Goal: Task Accomplishment & Management: Manage account settings

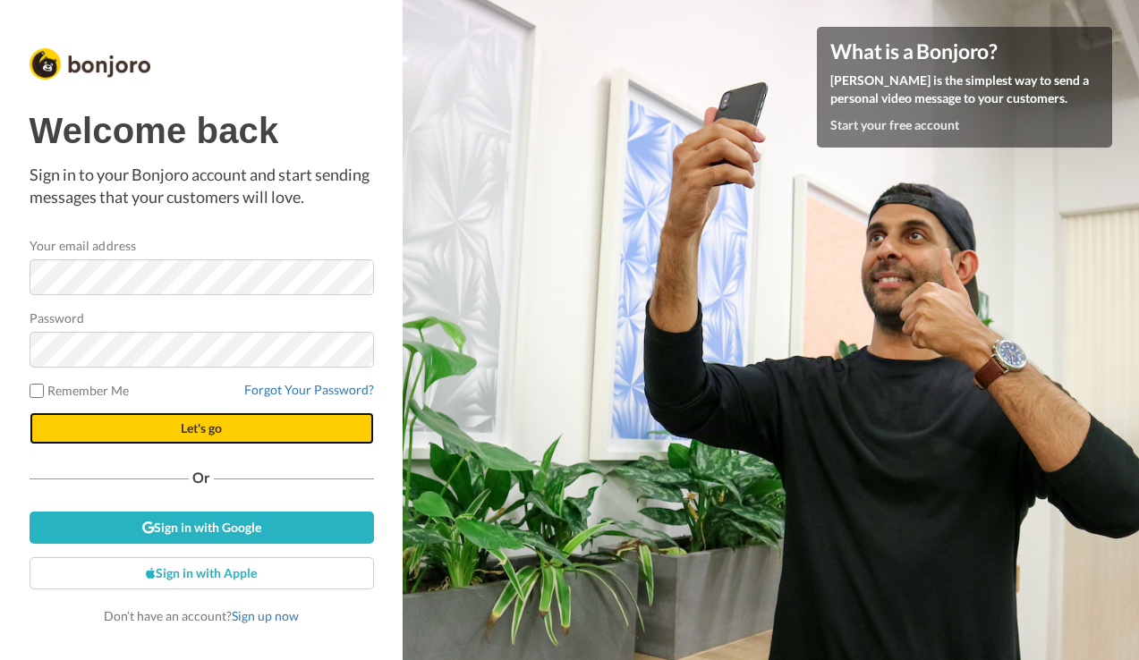
click at [181, 431] on span "Let's go" at bounding box center [201, 428] width 41 height 15
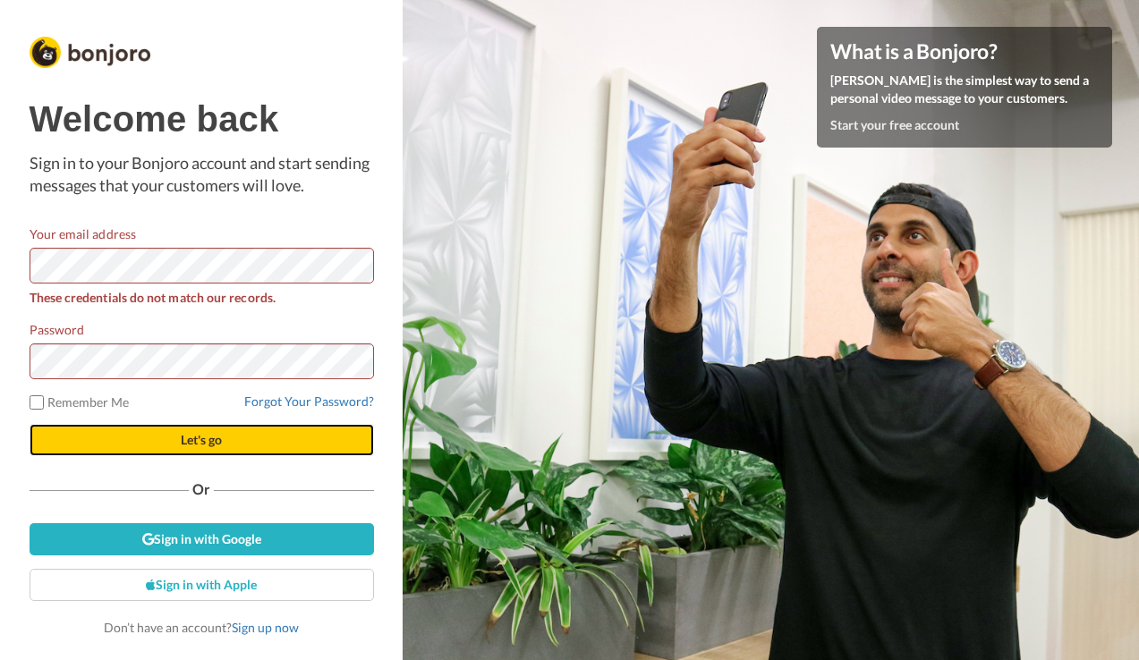
click at [158, 441] on button "Let's go" at bounding box center [202, 440] width 345 height 32
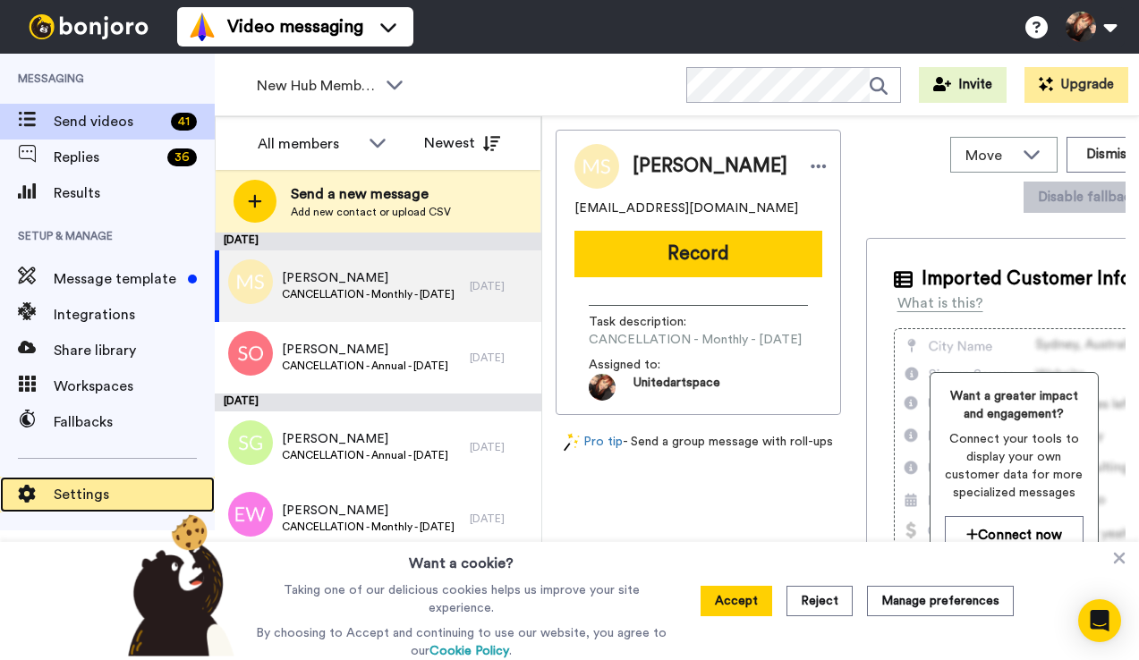
click at [72, 492] on span "Settings" at bounding box center [134, 494] width 161 height 21
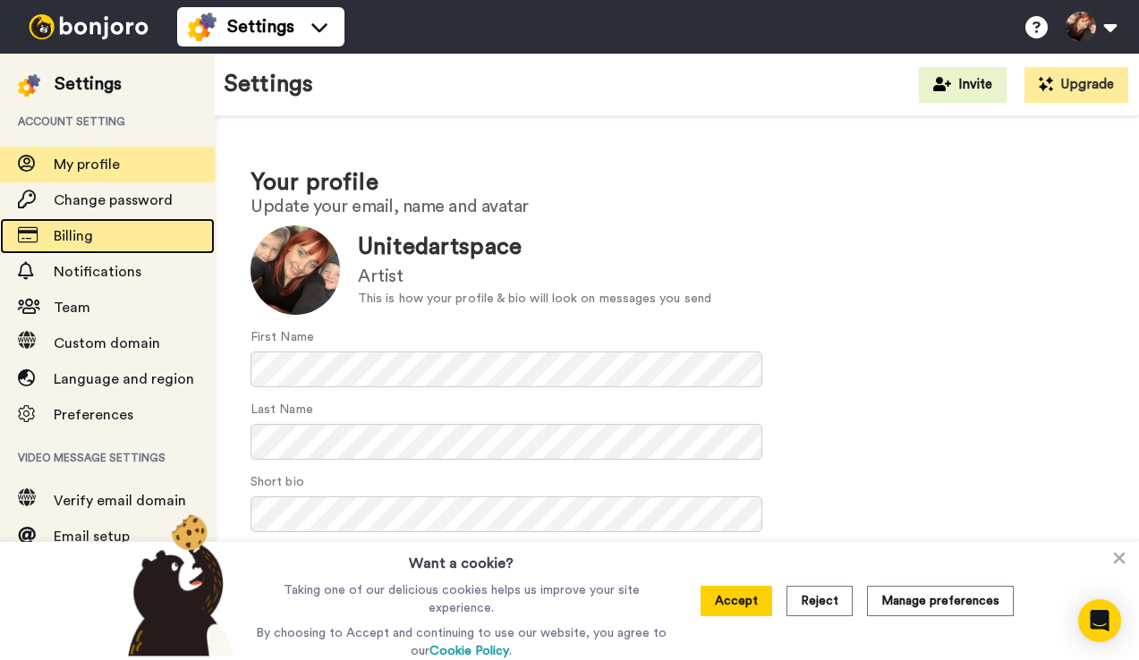
click at [71, 233] on span "Billing" at bounding box center [73, 236] width 39 height 14
click at [83, 232] on span "Billing" at bounding box center [73, 236] width 39 height 14
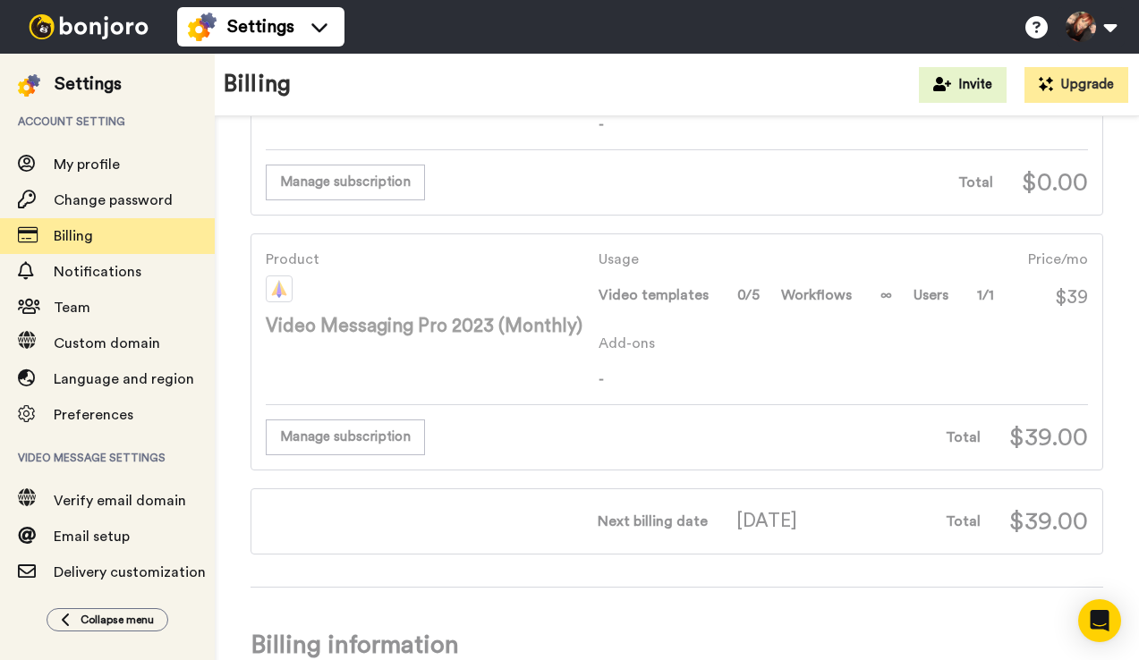
scroll to position [259, 0]
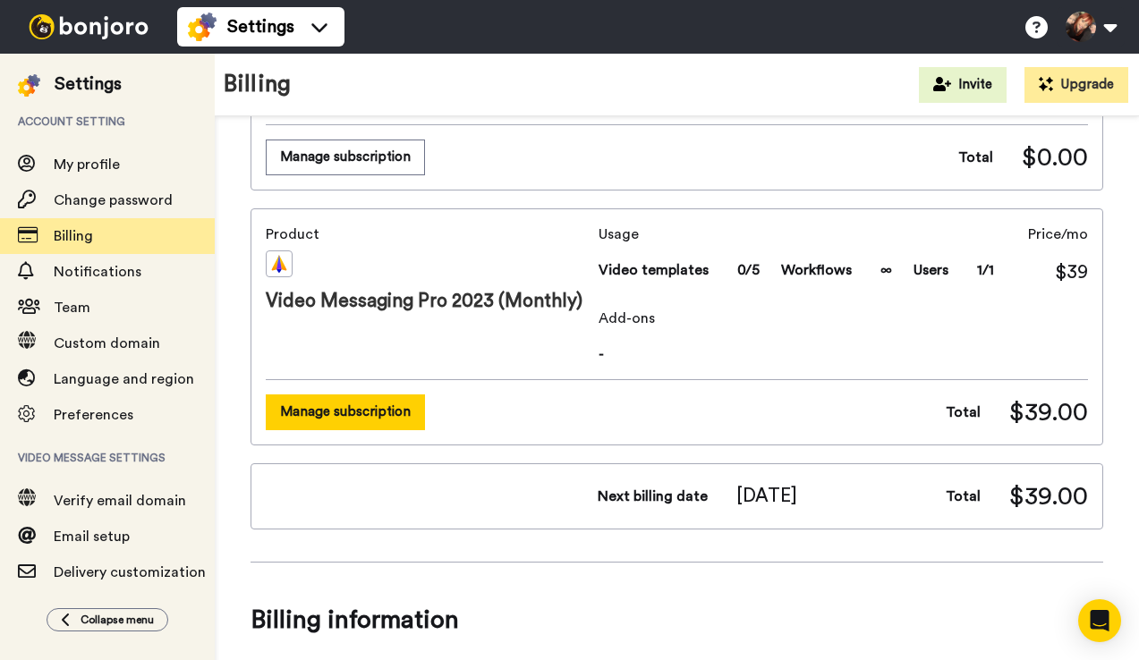
click at [363, 411] on button "Manage subscription" at bounding box center [345, 412] width 159 height 35
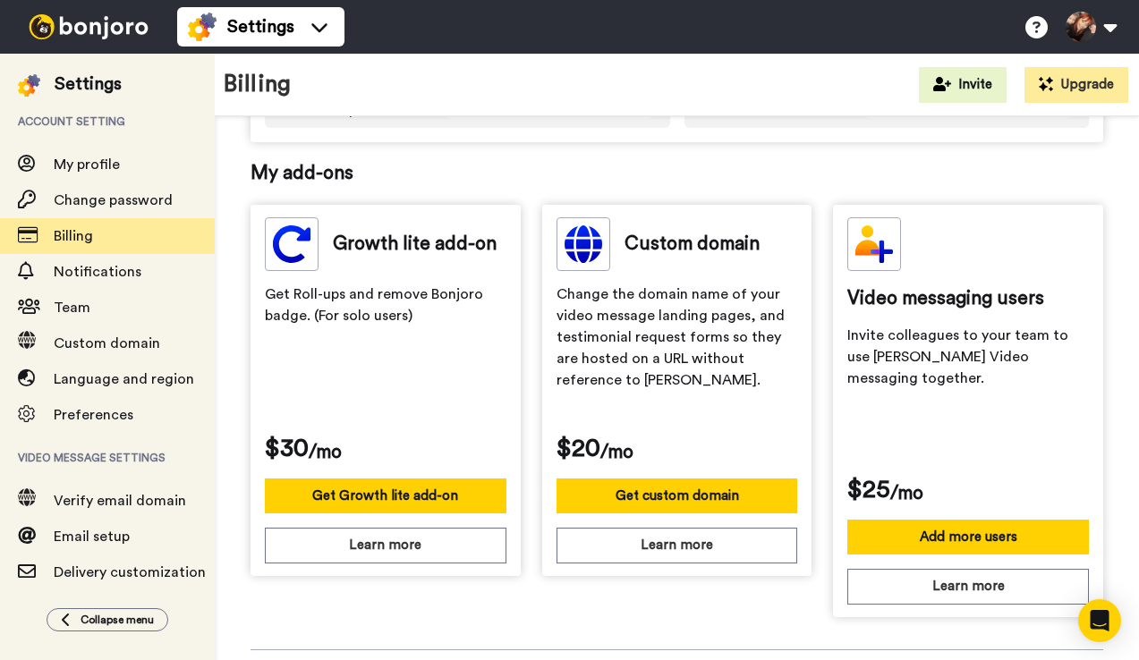
scroll to position [840, 0]
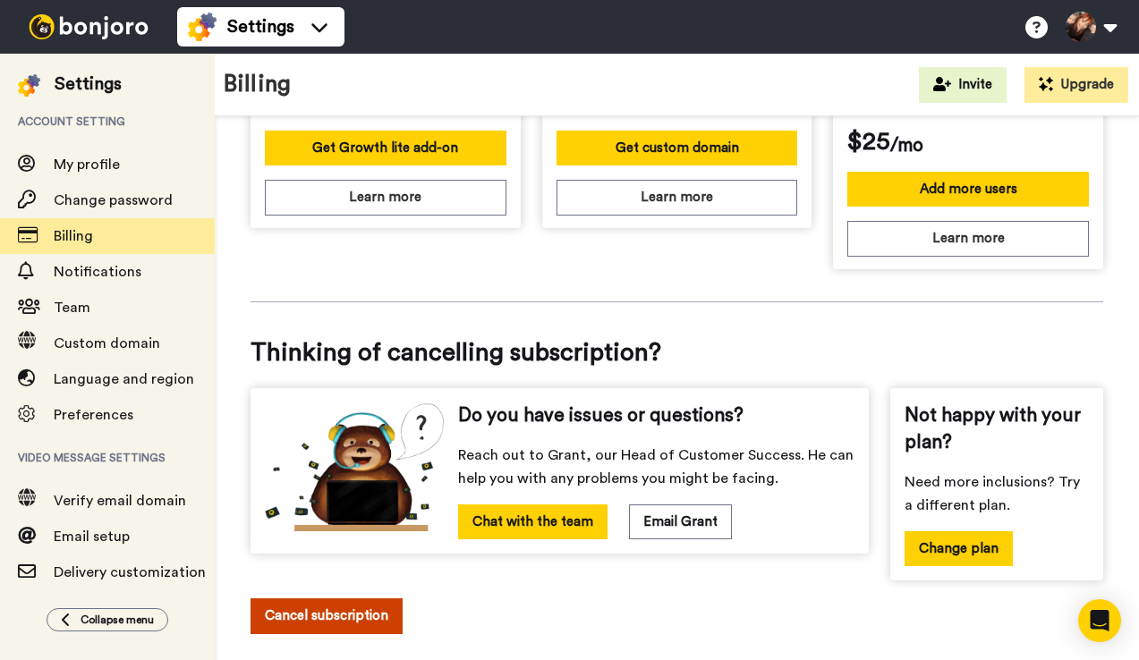
click at [338, 599] on button "Cancel subscription" at bounding box center [327, 616] width 152 height 35
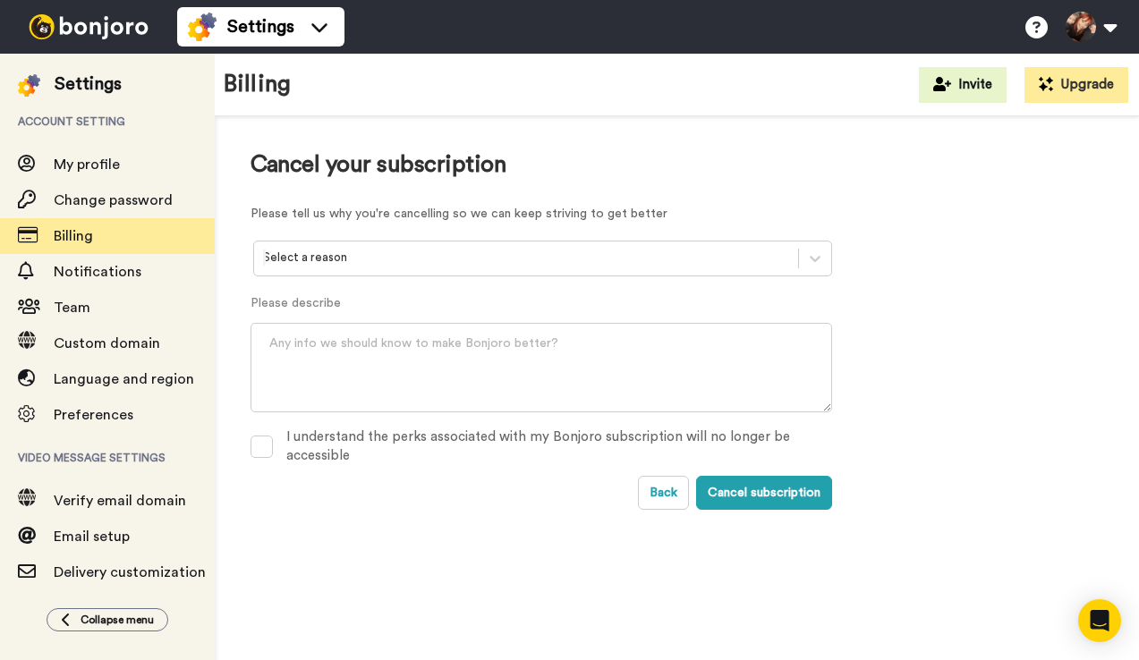
click at [362, 254] on div at bounding box center [526, 258] width 526 height 21
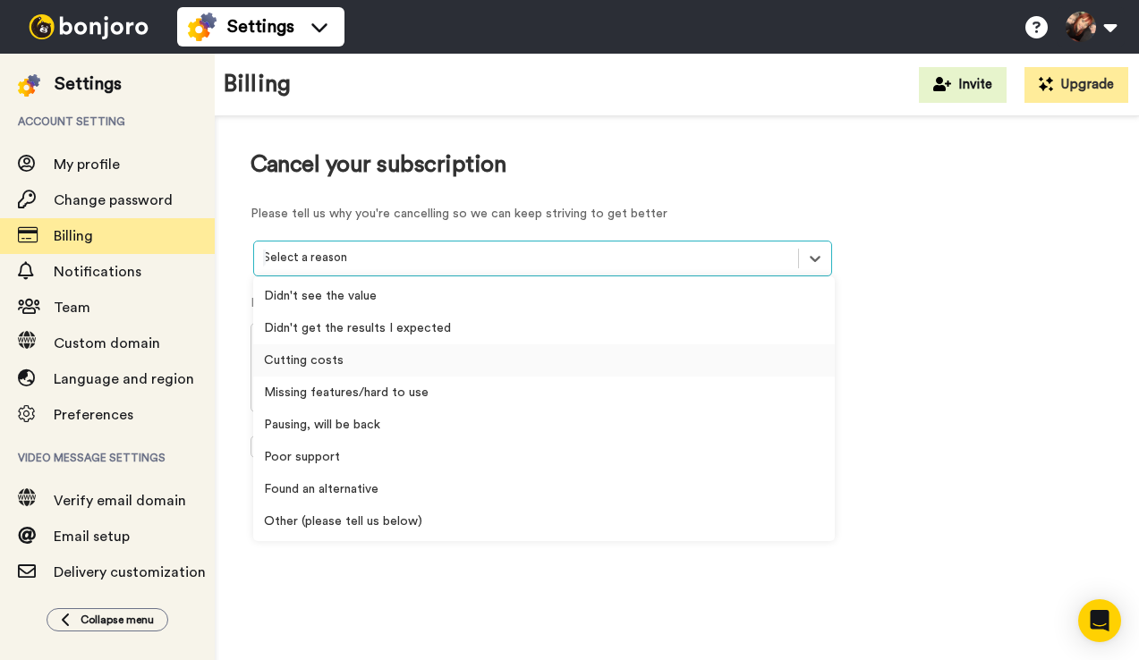
click at [339, 362] on div "Cutting costs" at bounding box center [544, 361] width 582 height 32
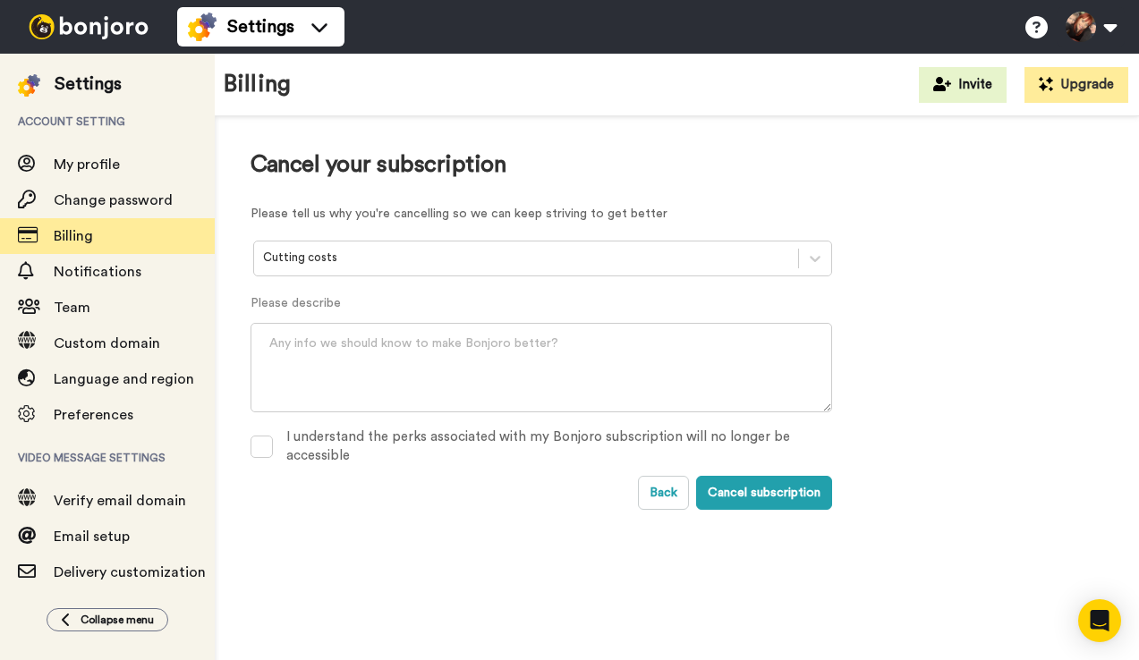
click at [250, 439] on div "Cancel your subscription Please tell us why you're cancelling so we can keep st…" at bounding box center [677, 331] width 924 height 430
click at [260, 442] on span at bounding box center [262, 447] width 22 height 22
click at [738, 491] on button "Cancel subscription" at bounding box center [764, 493] width 136 height 34
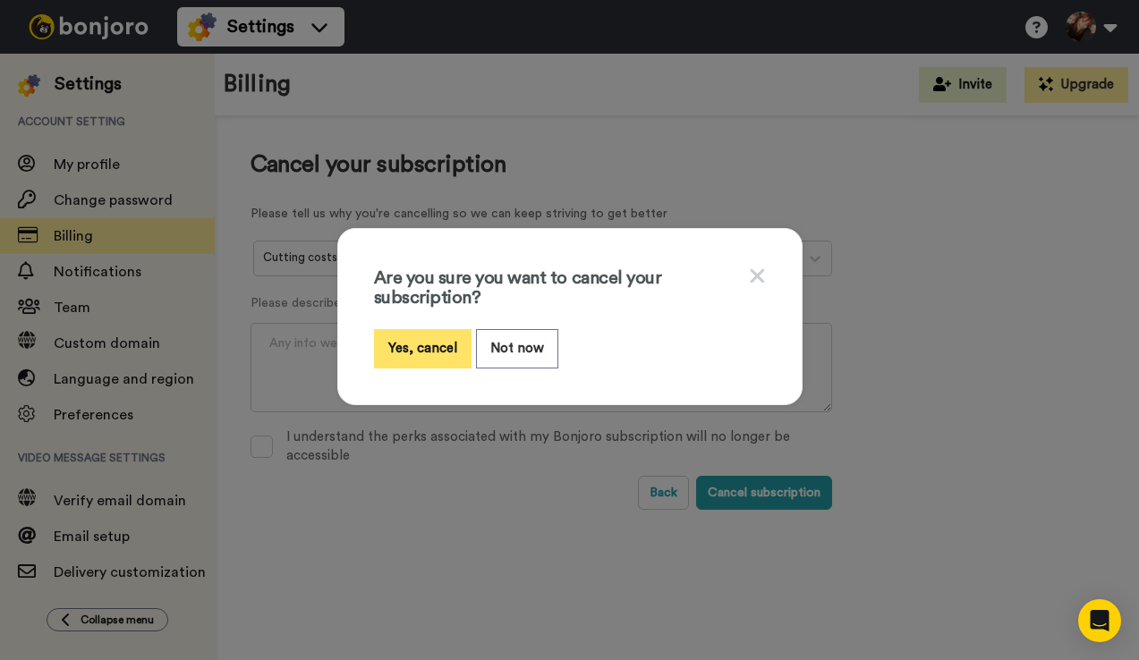
click at [406, 345] on button "Yes, cancel" at bounding box center [423, 348] width 98 height 38
